Goal: Task Accomplishment & Management: Complete application form

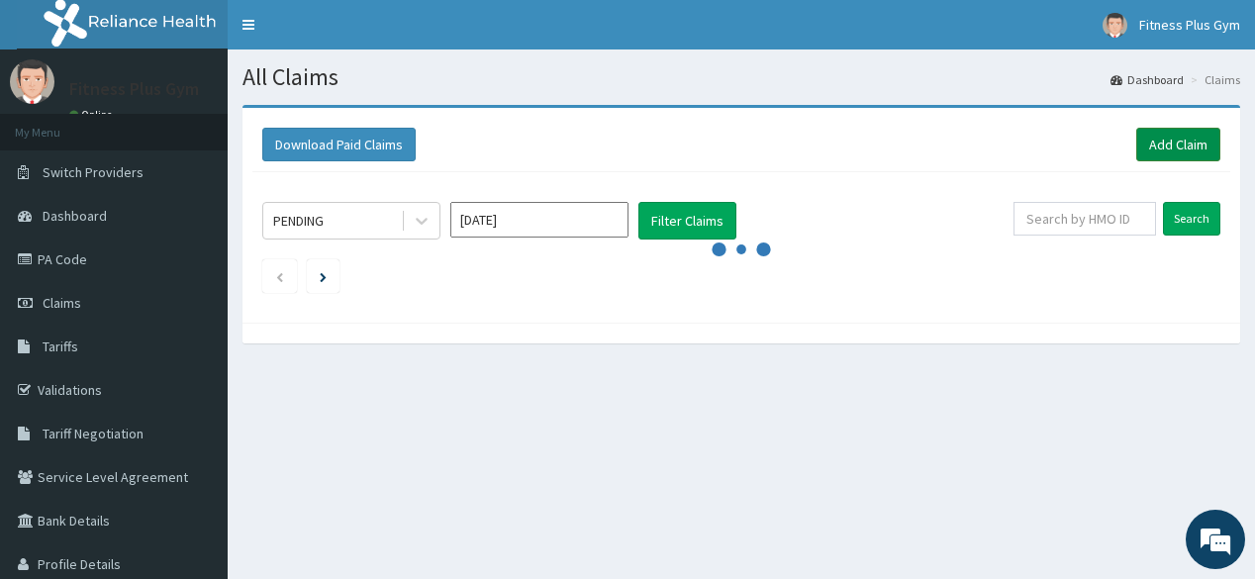
click at [1183, 143] on link "Add Claim" at bounding box center [1178, 145] width 84 height 34
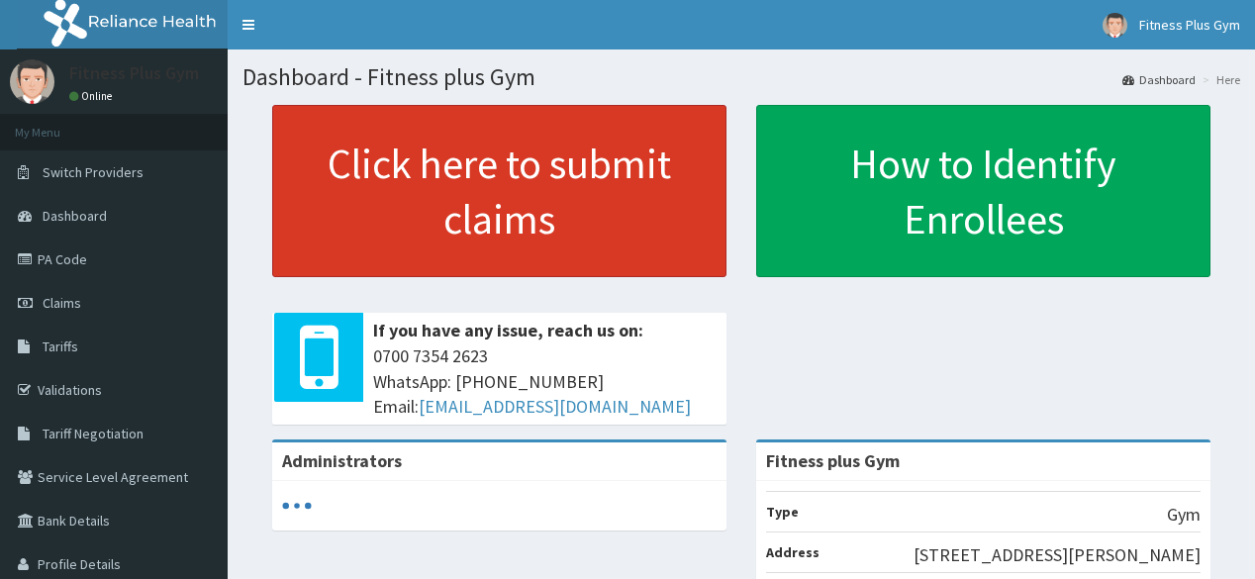
click at [655, 210] on link "Click here to submit claims" at bounding box center [499, 191] width 454 height 172
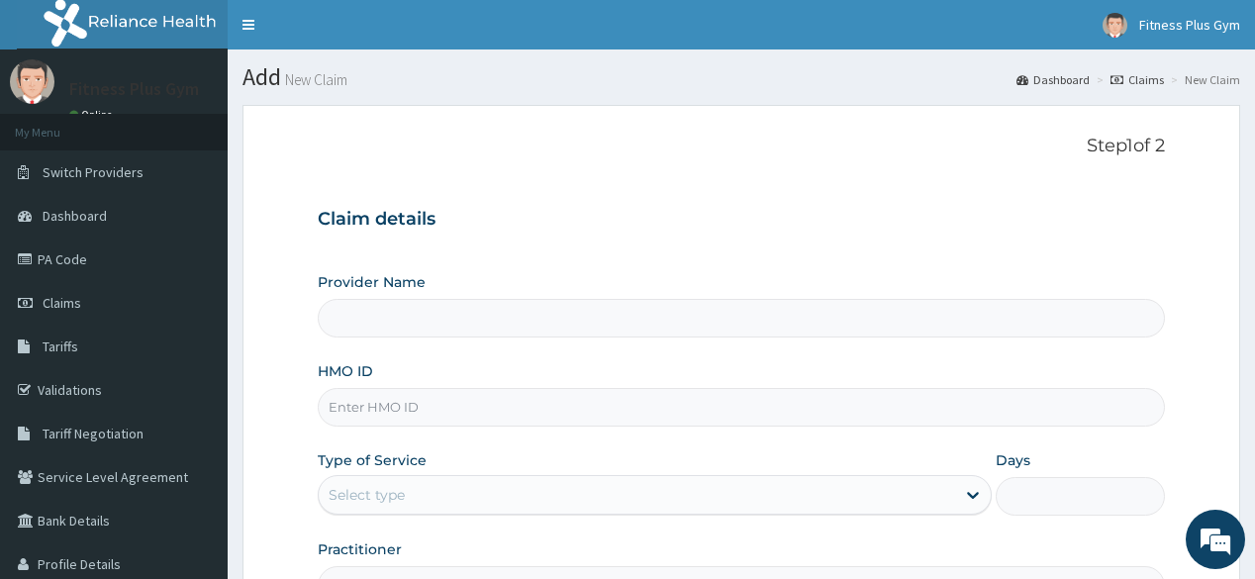
type input "Fitness plus Gym"
type input "1"
drag, startPoint x: 459, startPoint y: 416, endPoint x: 457, endPoint y: 386, distance: 29.8
click at [461, 407] on input "HMO ID" at bounding box center [741, 407] width 846 height 39
type input "xmf."
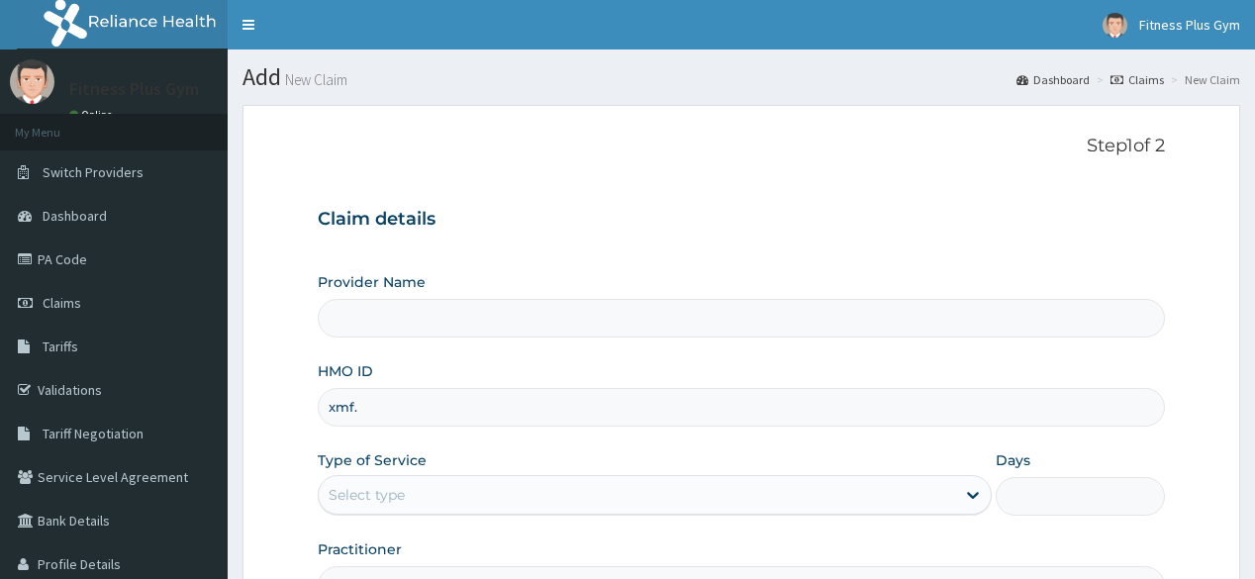
type input "Fitness plus Gym"
type input "1"
click at [355, 407] on input "xmf./10025/a" at bounding box center [741, 407] width 846 height 39
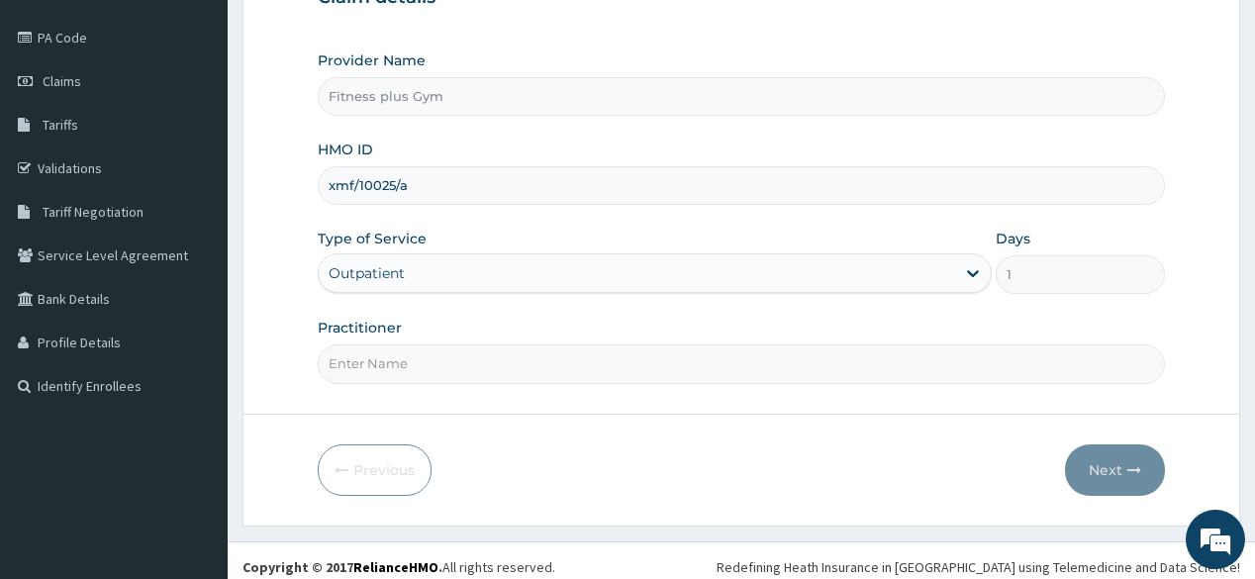
scroll to position [232, 0]
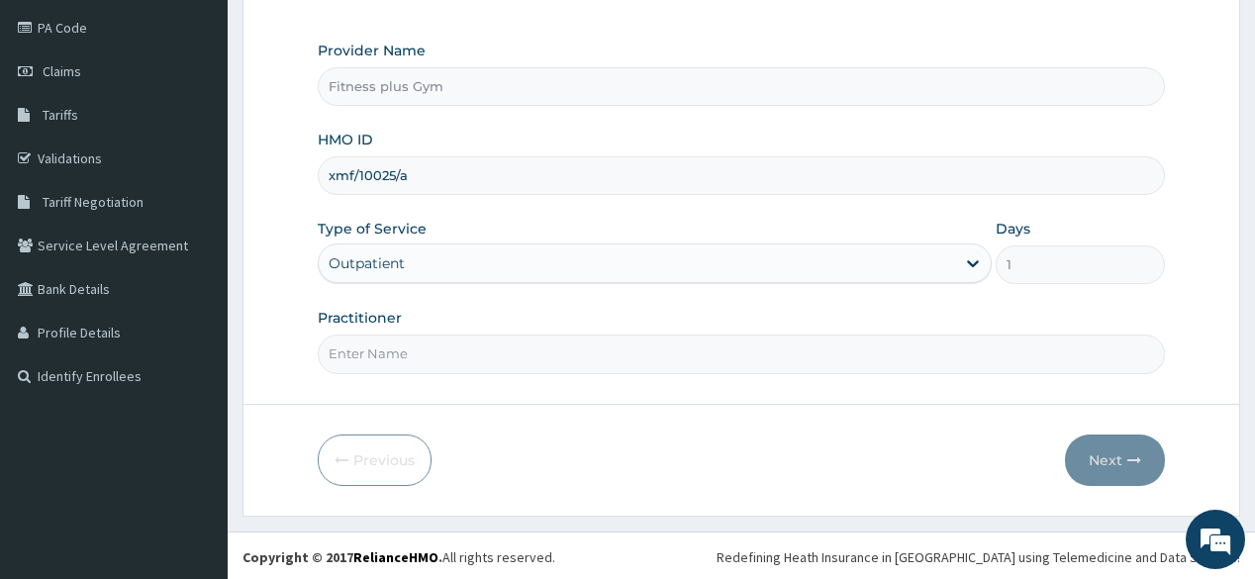
type input "xmf/10025/a"
click at [497, 357] on input "Practitioner" at bounding box center [741, 354] width 846 height 39
type input "fitnessplus"
click at [1156, 455] on button "Next" at bounding box center [1115, 460] width 100 height 51
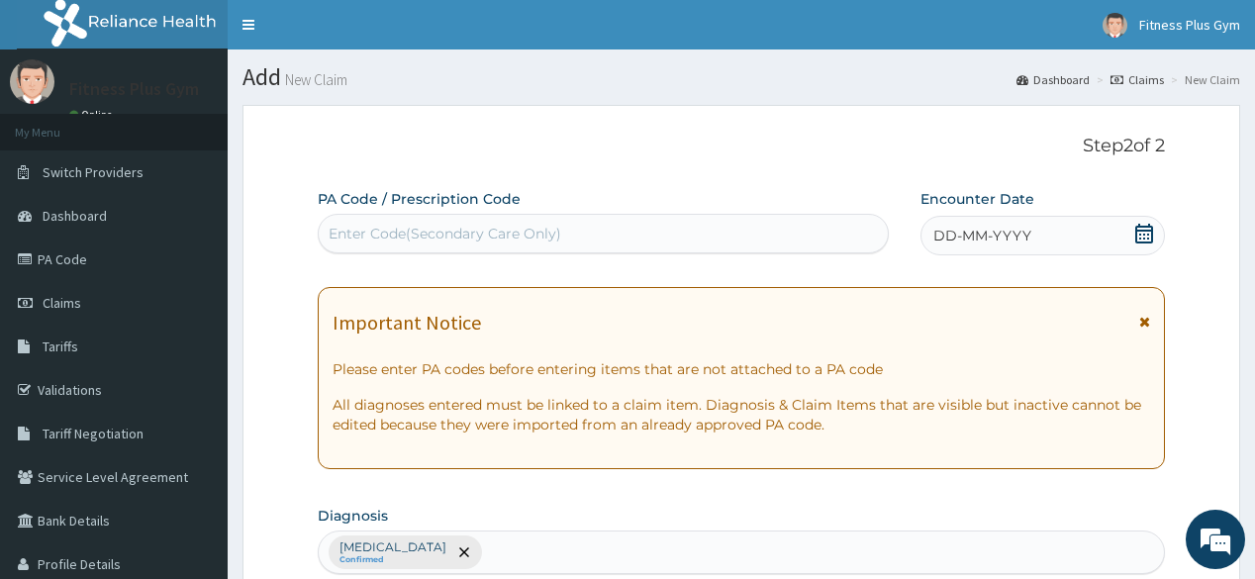
click at [523, 218] on div "Enter Code(Secondary Care Only)" at bounding box center [603, 234] width 568 height 32
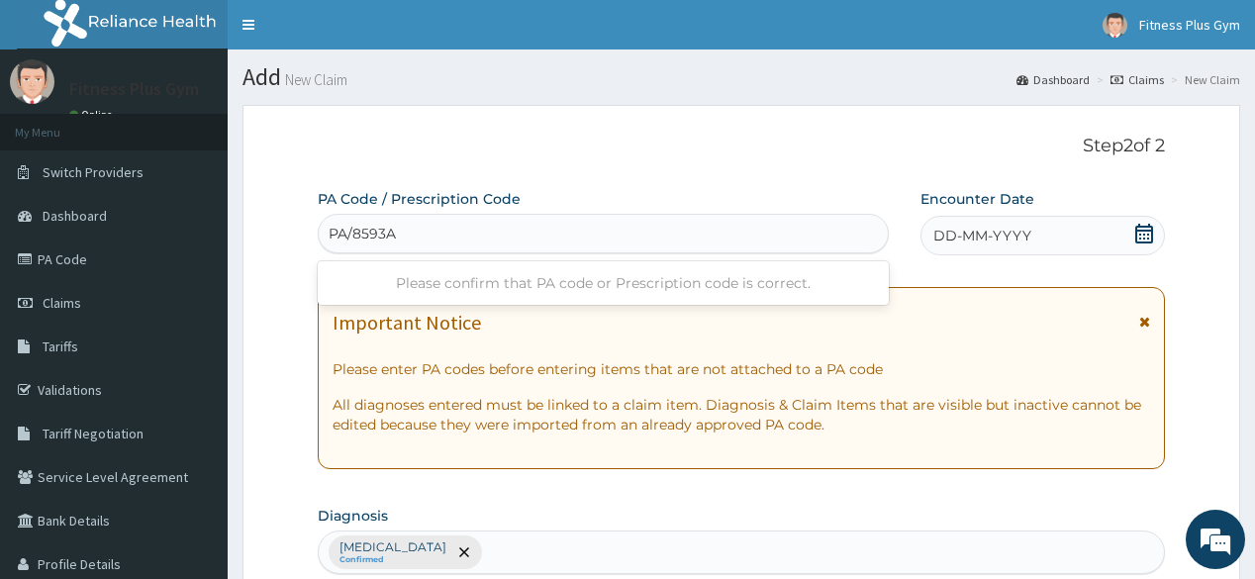
type input "PA/8593A3"
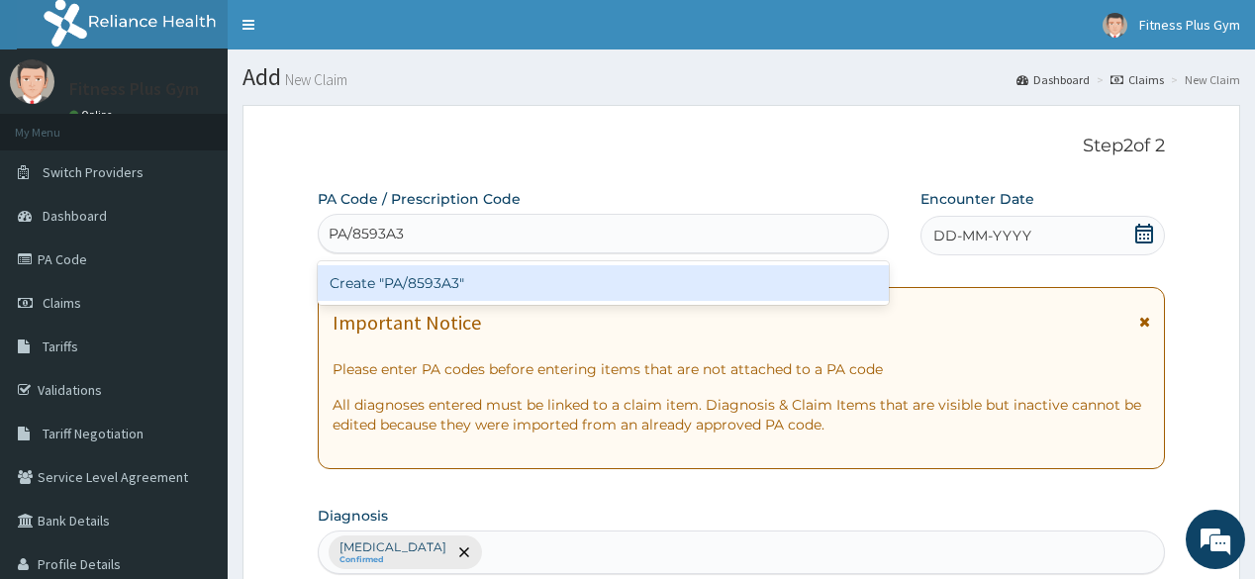
click at [523, 281] on div "Create "PA/8593A3"" at bounding box center [603, 283] width 570 height 36
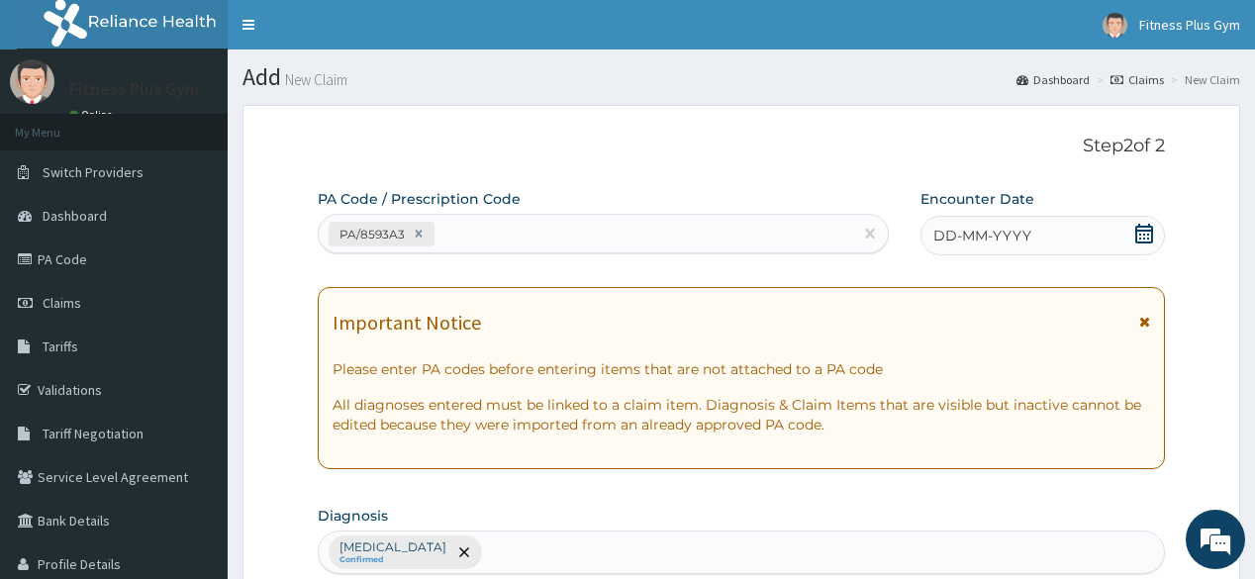
click at [1150, 234] on icon at bounding box center [1144, 234] width 20 height 20
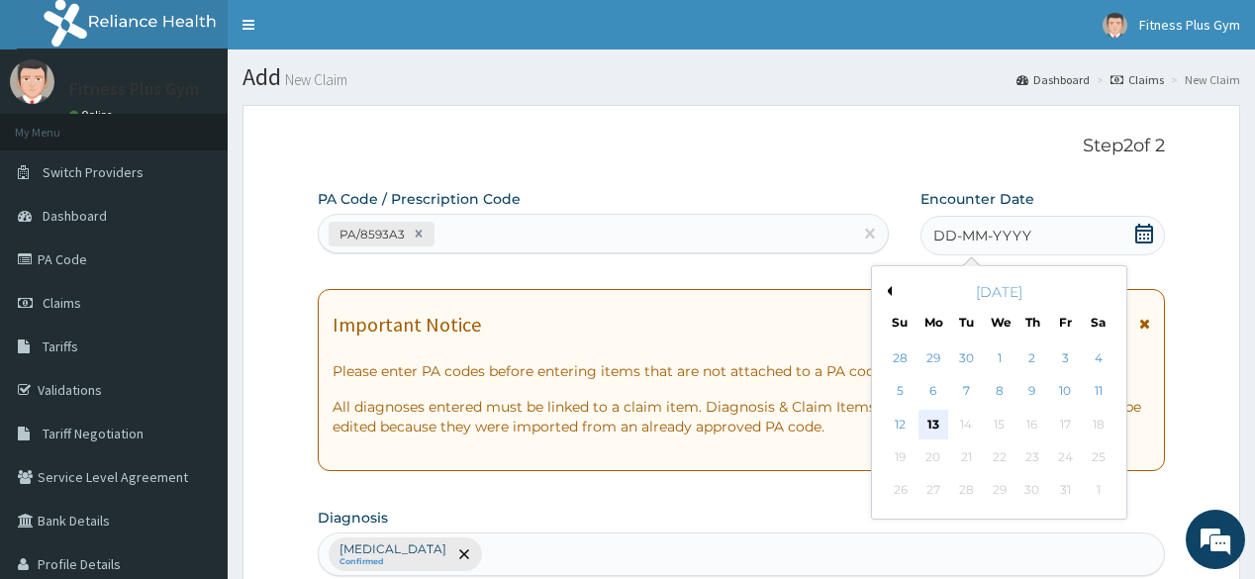
click at [937, 418] on div "13" at bounding box center [934, 425] width 30 height 30
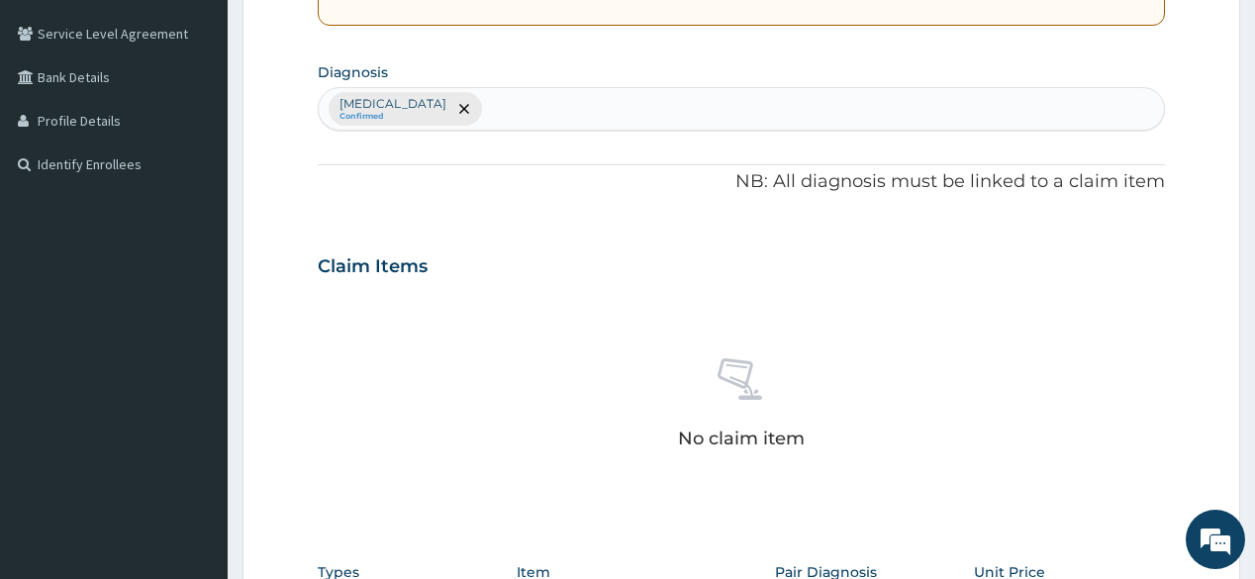
scroll to position [634, 0]
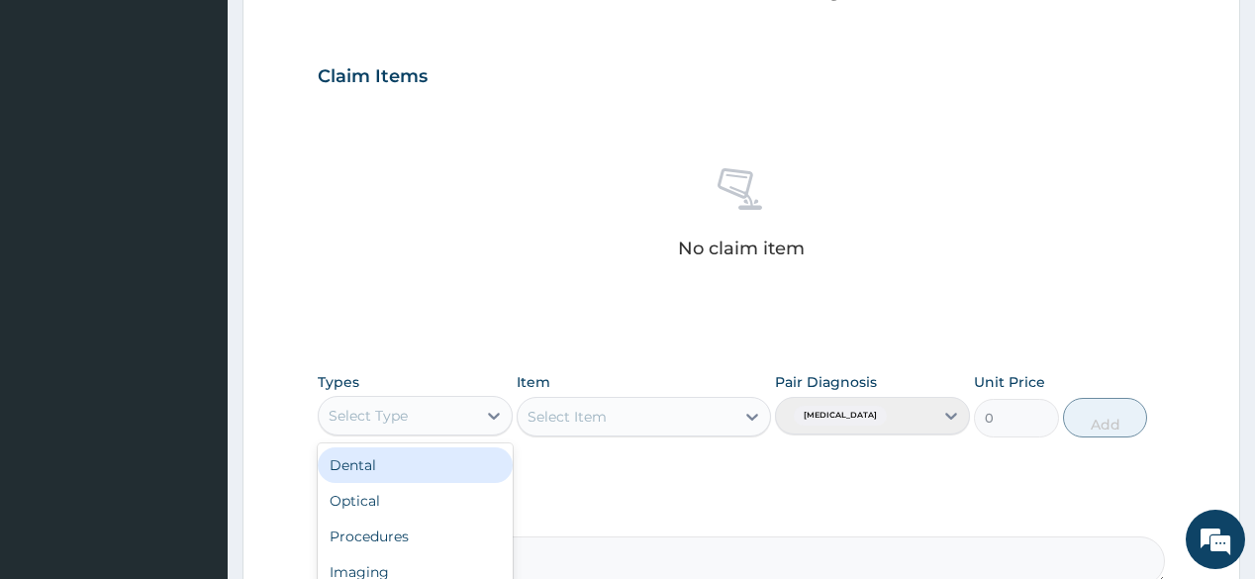
click at [441, 404] on div "Select Type" at bounding box center [397, 416] width 157 height 32
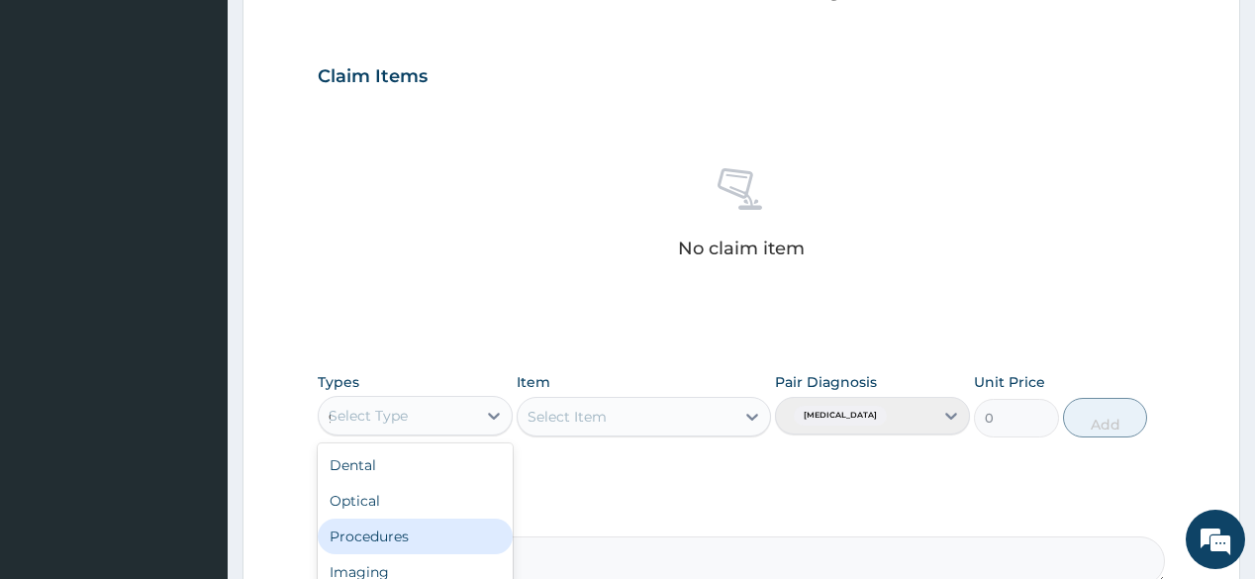
type input "gy"
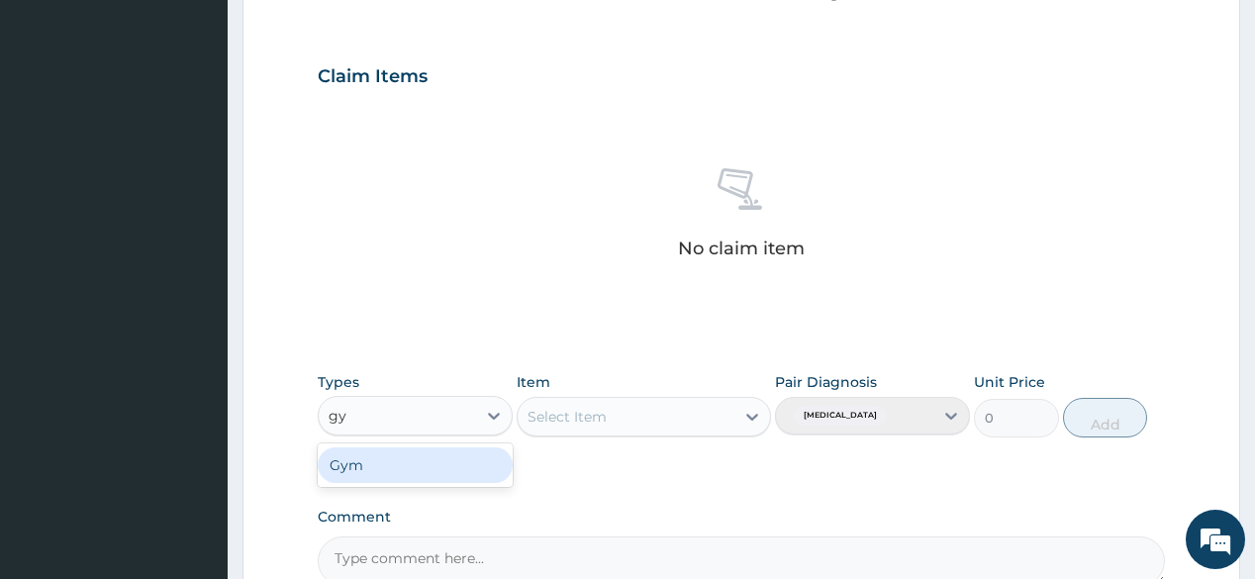
click at [439, 467] on div "Gym" at bounding box center [415, 465] width 195 height 36
click at [680, 428] on div "Select Item" at bounding box center [644, 417] width 254 height 40
click at [767, 397] on div "Select Item" at bounding box center [644, 417] width 254 height 40
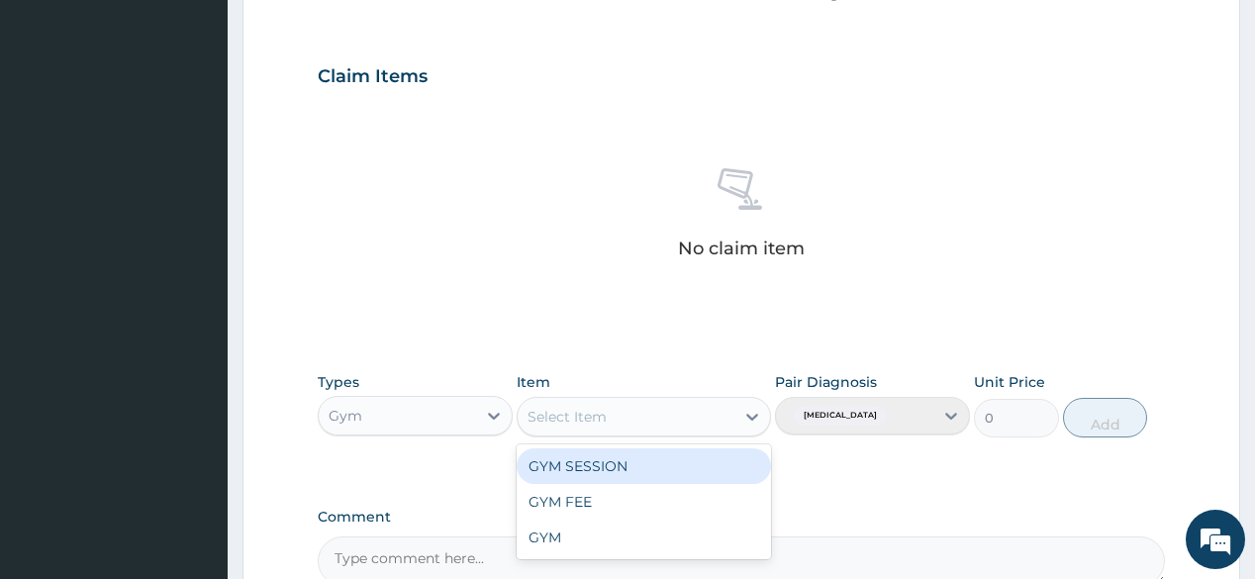
click at [732, 420] on div "Select Item" at bounding box center [626, 417] width 217 height 32
click at [691, 458] on div "GYM SESSION" at bounding box center [644, 466] width 254 height 36
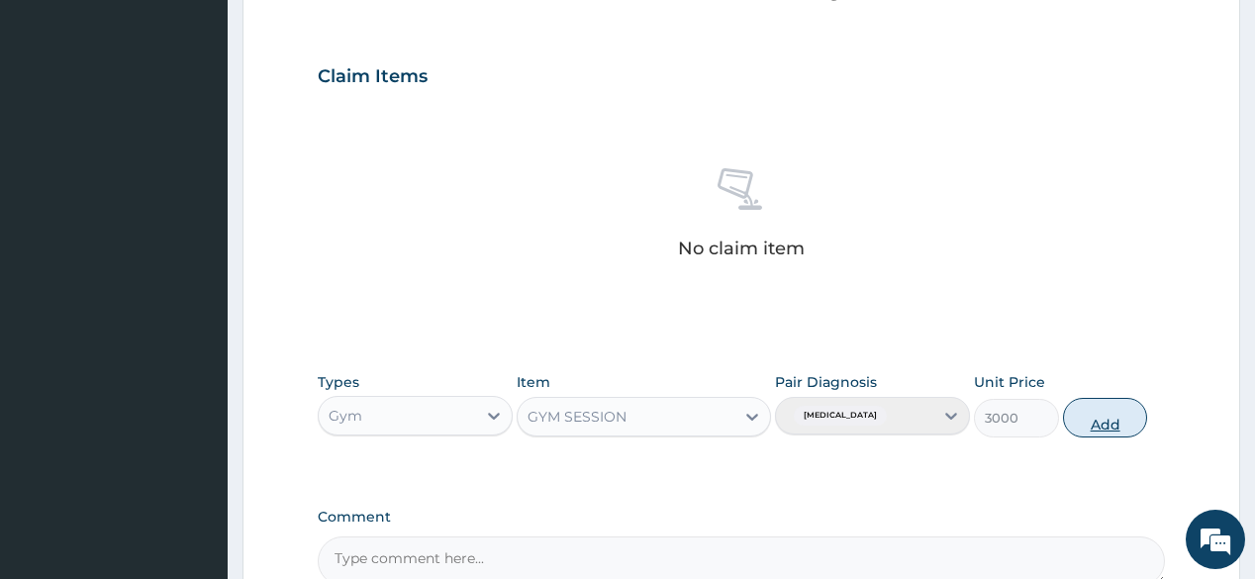
click at [1109, 415] on button "Add" at bounding box center [1105, 418] width 85 height 40
type input "0"
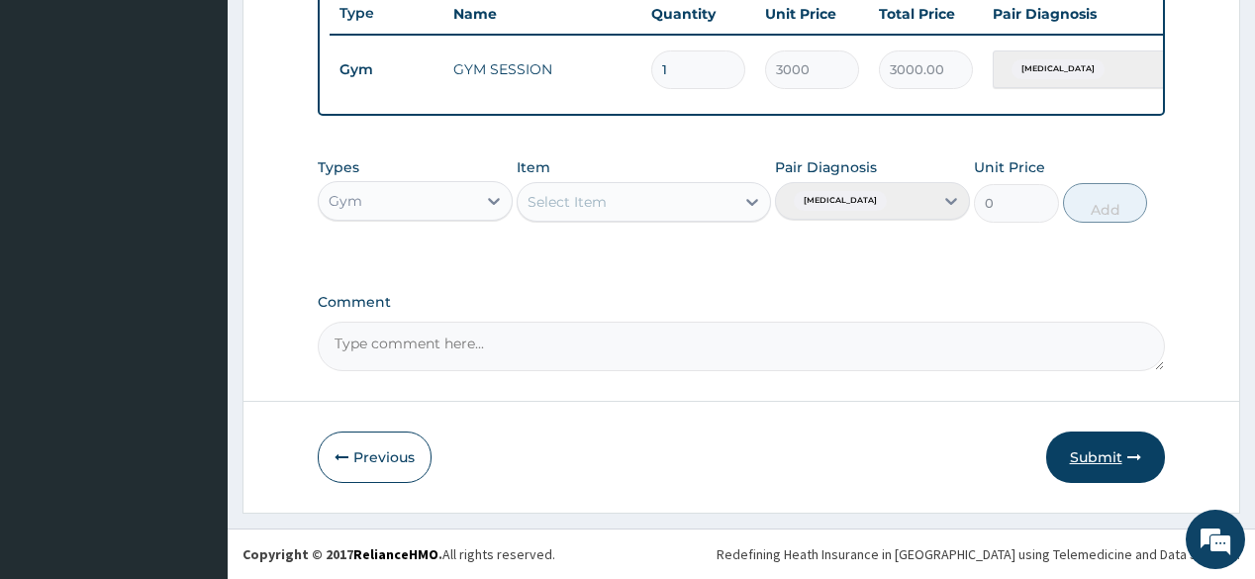
click at [1088, 444] on button "Submit" at bounding box center [1105, 457] width 119 height 51
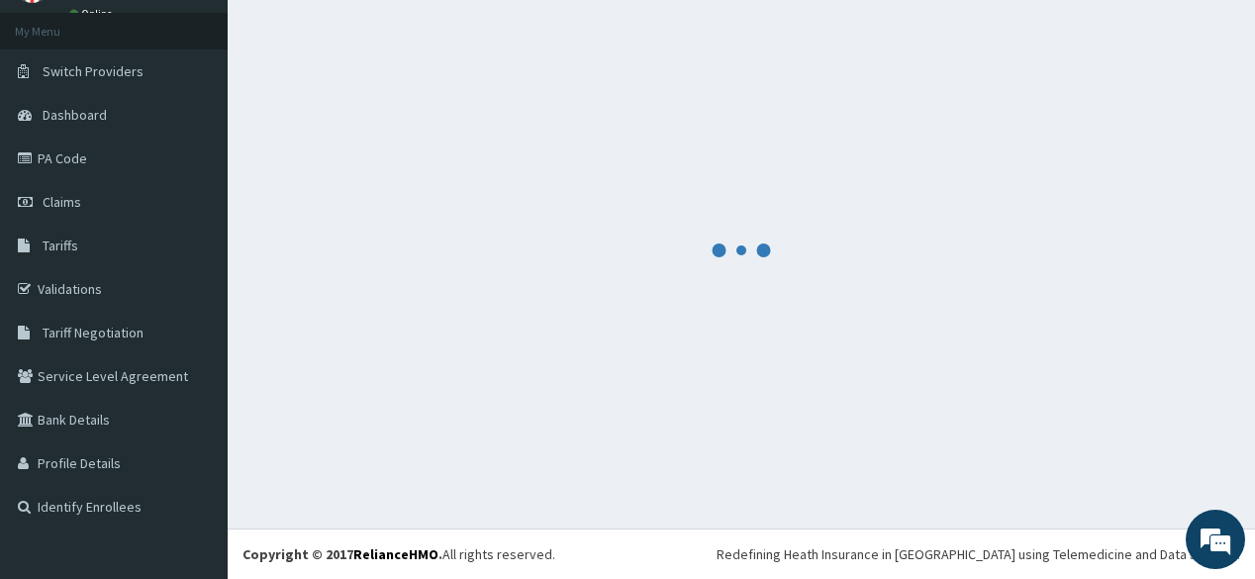
scroll to position [763, 0]
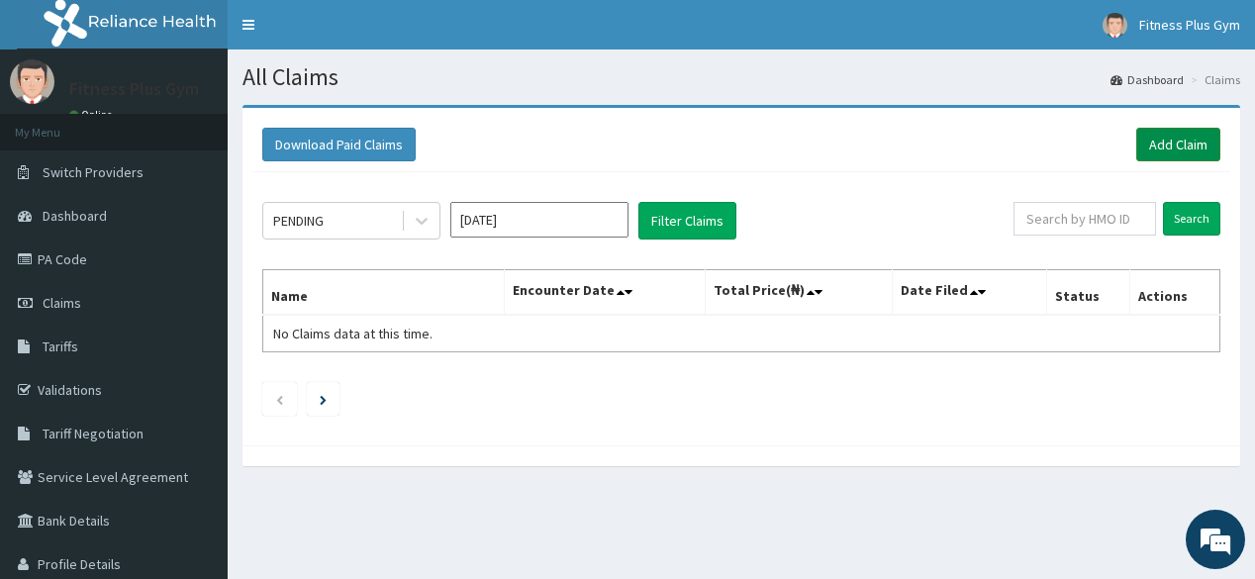
click at [1162, 156] on link "Add Claim" at bounding box center [1178, 145] width 84 height 34
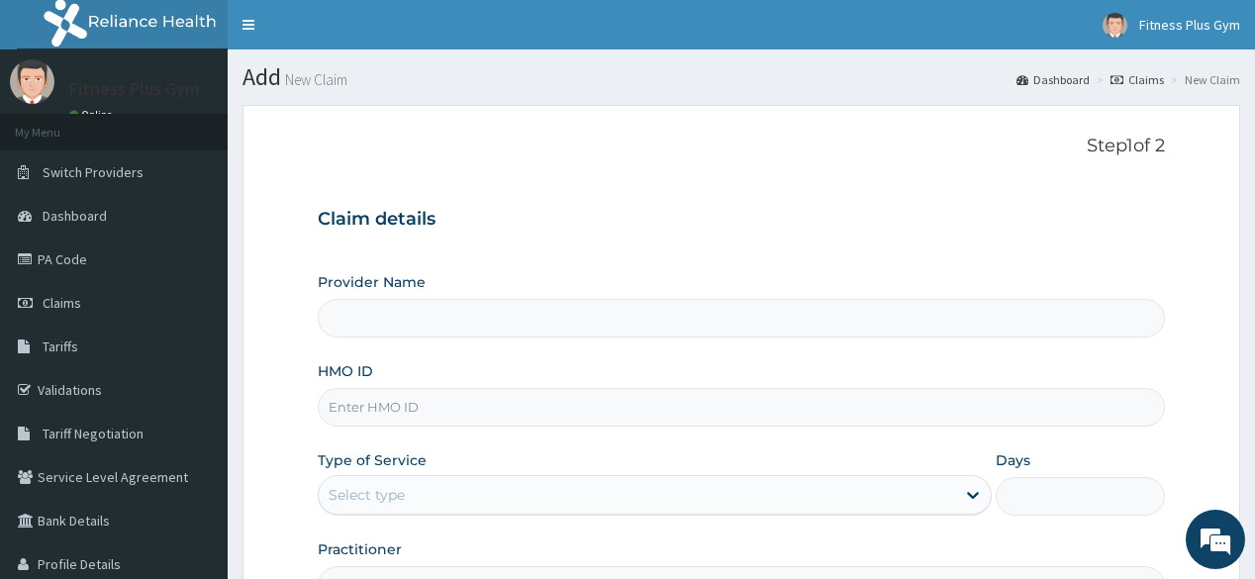
type input "Fitness plus Gym"
type input "1"
type input "Fitness plus Gym"
type input "1"
drag, startPoint x: 0, startPoint y: -96, endPoint x: 552, endPoint y: 80, distance: 579.8
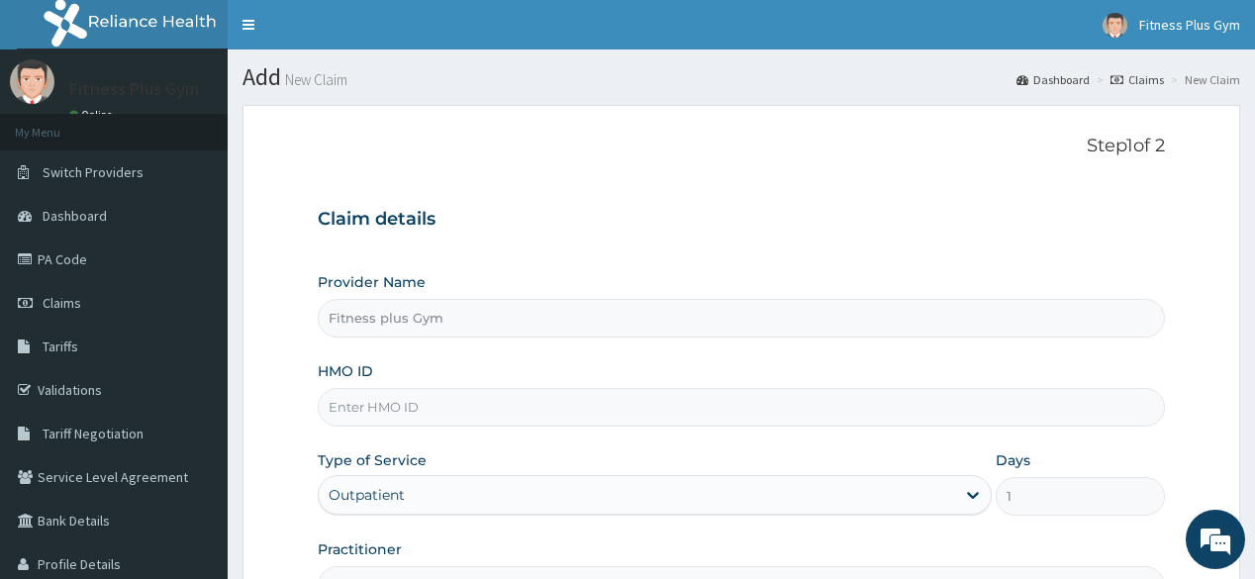
click at [552, 80] on h1 "Add New Claim" at bounding box center [742, 77] width 998 height 26
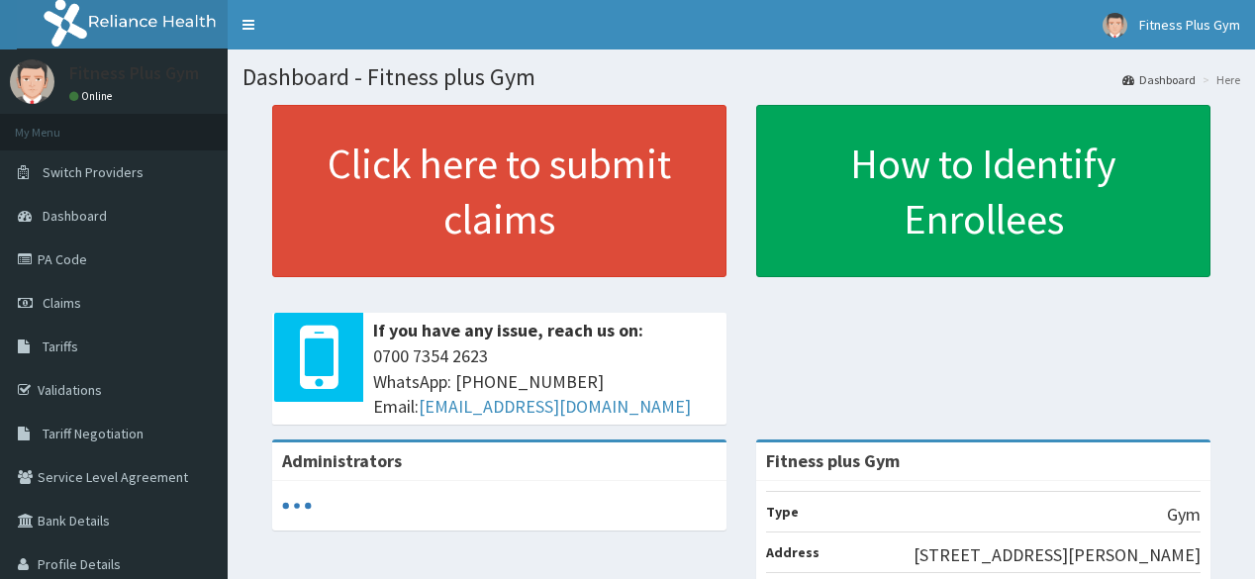
click at [467, 234] on link "Click here to submit claims" at bounding box center [499, 191] width 454 height 172
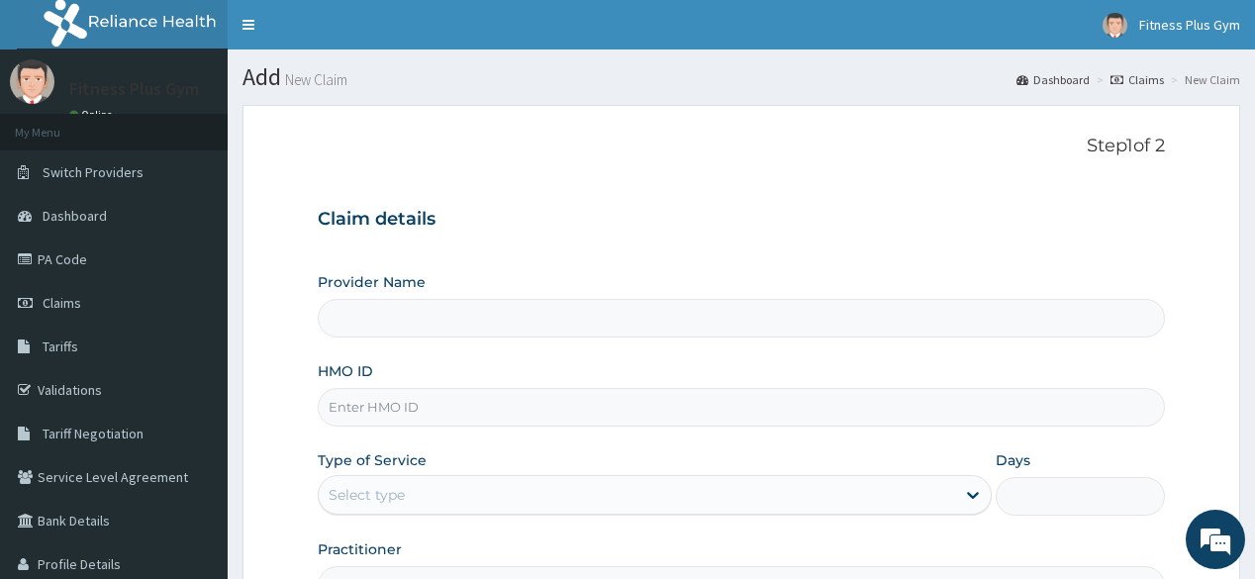
click at [424, 413] on input "HMO ID" at bounding box center [741, 407] width 846 height 39
type input "der/1005"
type input "Fitness plus Gym"
type input "1"
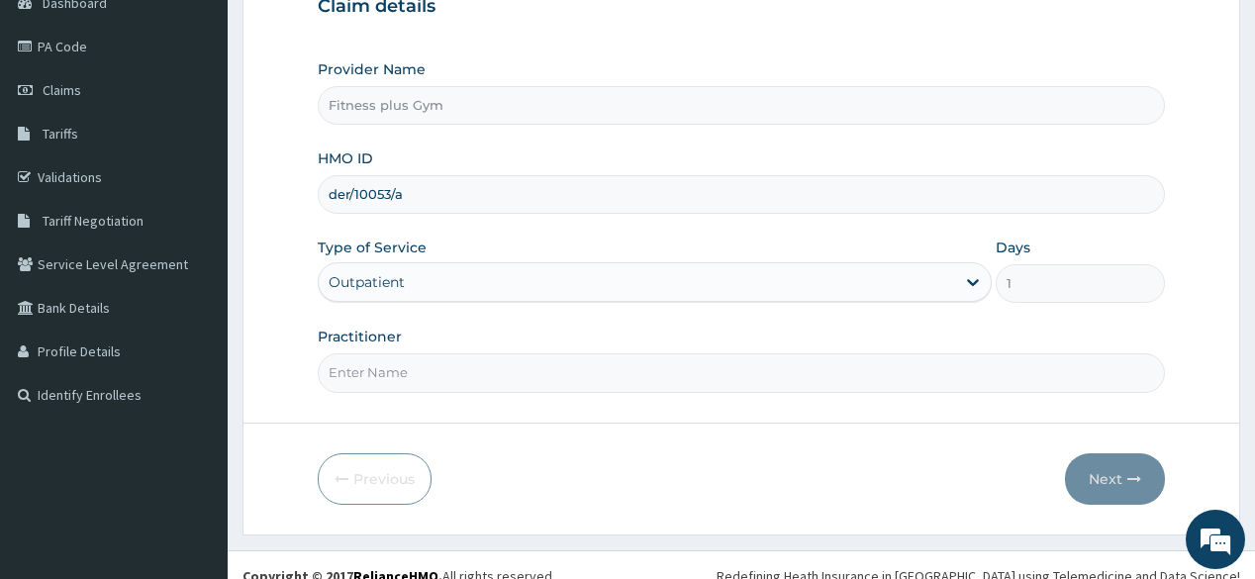
scroll to position [232, 0]
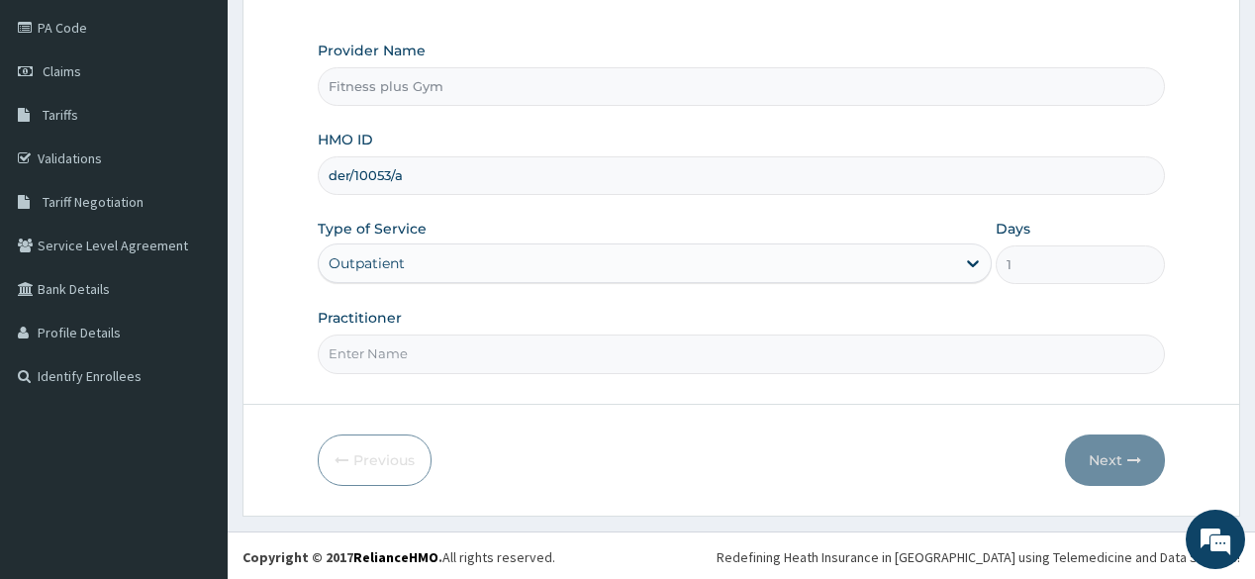
type input "der/10053/a"
click at [502, 365] on input "Practitioner" at bounding box center [741, 354] width 846 height 39
type input "fitnessplus"
click at [1127, 463] on icon "button" at bounding box center [1134, 460] width 14 height 14
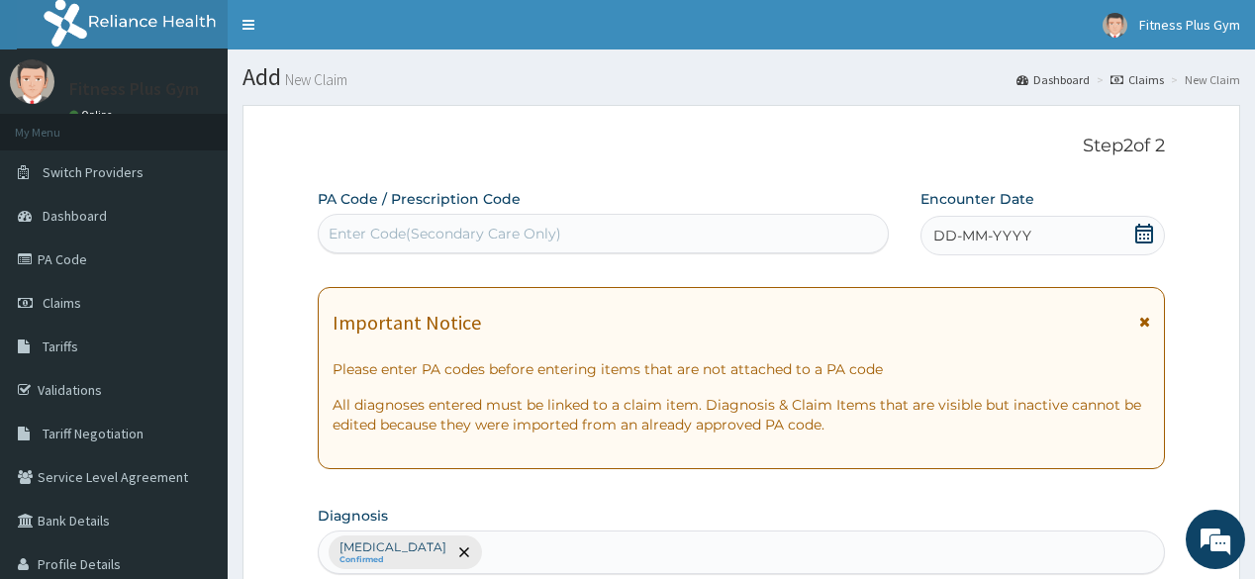
click at [596, 230] on div "Enter Code(Secondary Care Only)" at bounding box center [603, 234] width 568 height 32
type input "PA/"
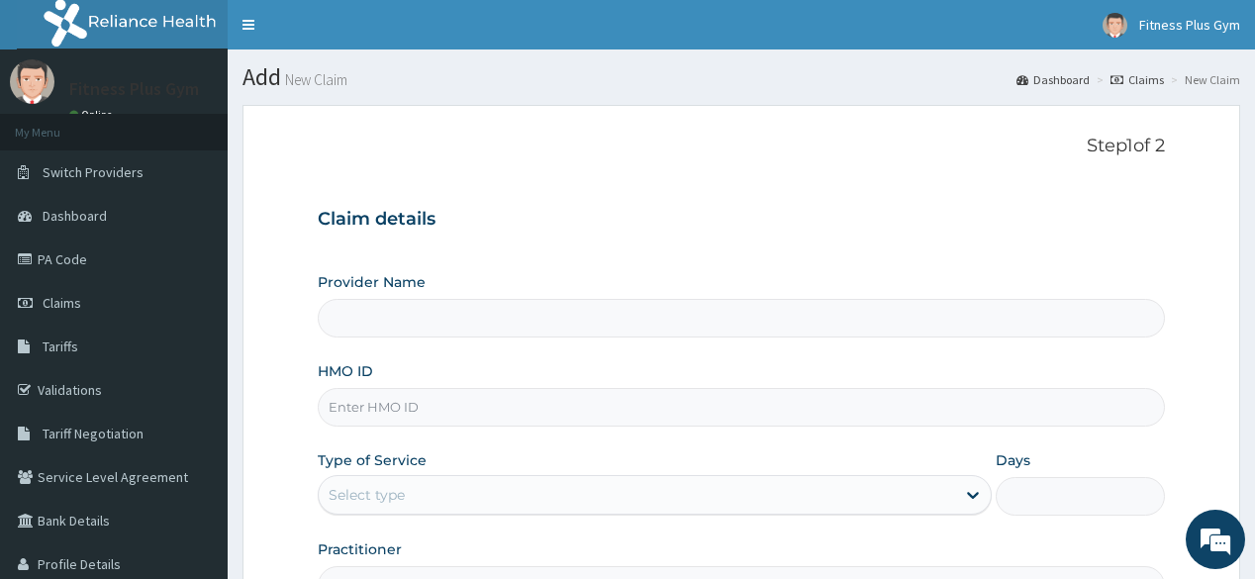
type input "Fitness plus Gym"
type input "1"
